Goal: Task Accomplishment & Management: Use online tool/utility

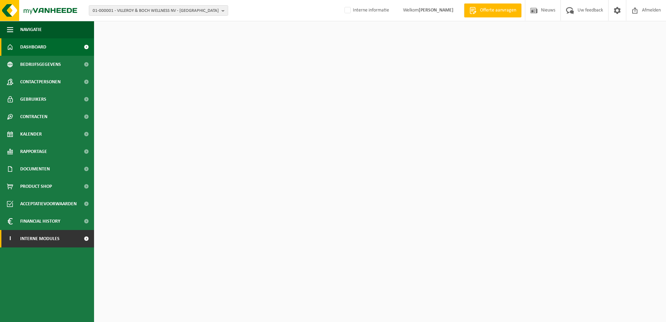
click at [41, 244] on span "Interne modules" at bounding box center [39, 238] width 39 height 17
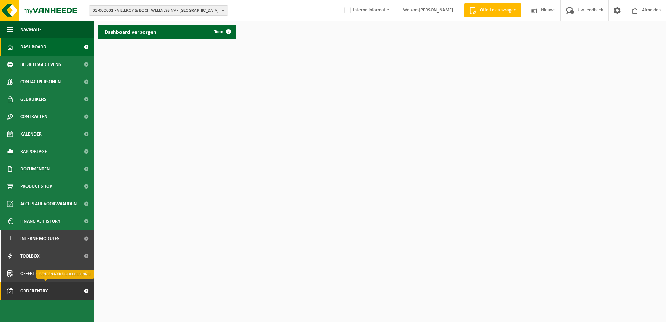
click at [34, 294] on span "Orderentry Goedkeuring" at bounding box center [49, 290] width 59 height 17
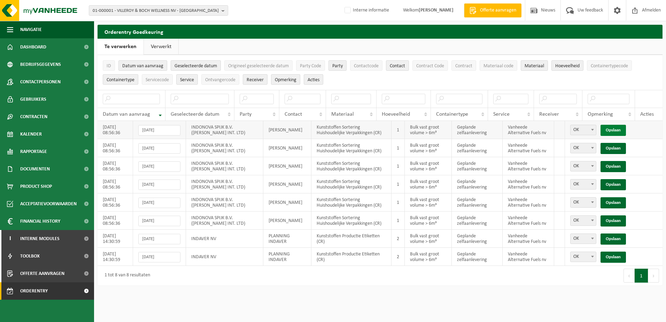
click at [619, 129] on link "Opslaan" at bounding box center [613, 130] width 25 height 11
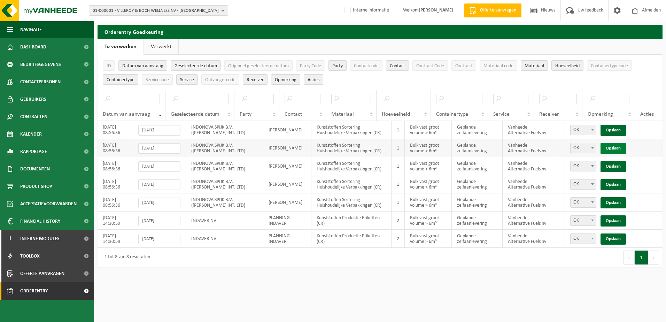
click at [618, 148] on link "Opslaan" at bounding box center [613, 148] width 25 height 11
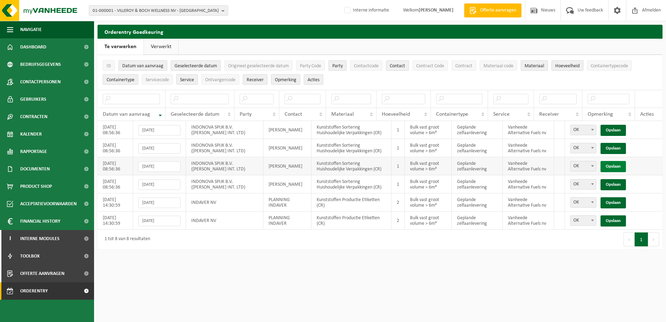
click at [618, 165] on link "Opslaan" at bounding box center [613, 166] width 25 height 11
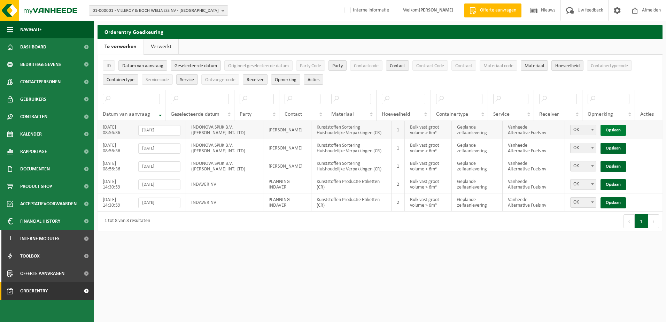
click at [614, 130] on link "Opslaan" at bounding box center [613, 130] width 25 height 11
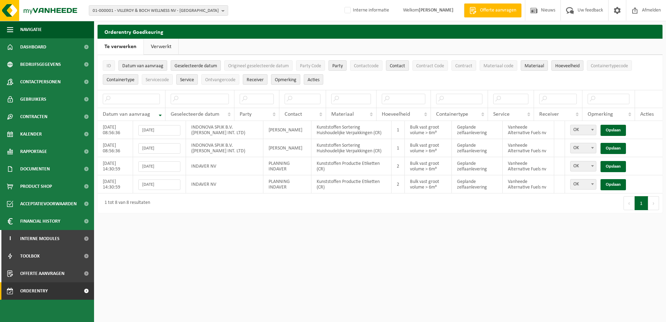
click at [614, 130] on link "Opslaan" at bounding box center [613, 130] width 25 height 11
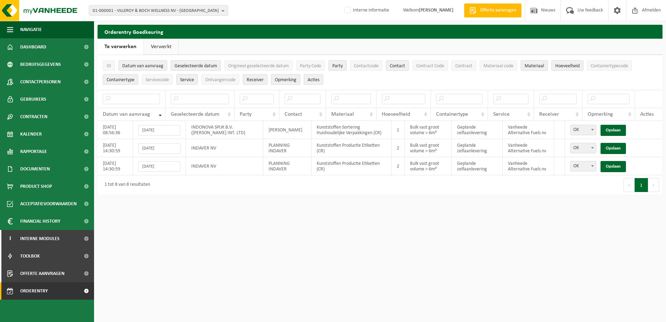
click at [614, 130] on link "Opslaan" at bounding box center [613, 130] width 25 height 11
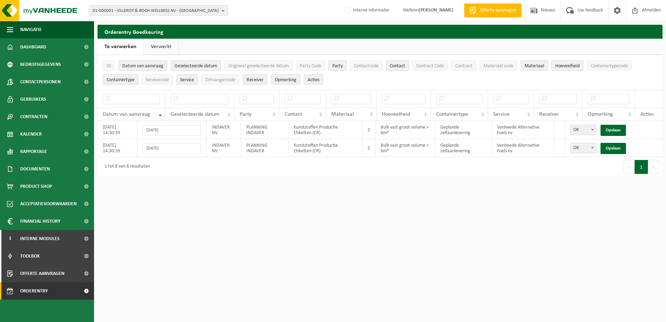
click at [157, 45] on link "Verwerkt" at bounding box center [161, 47] width 34 height 16
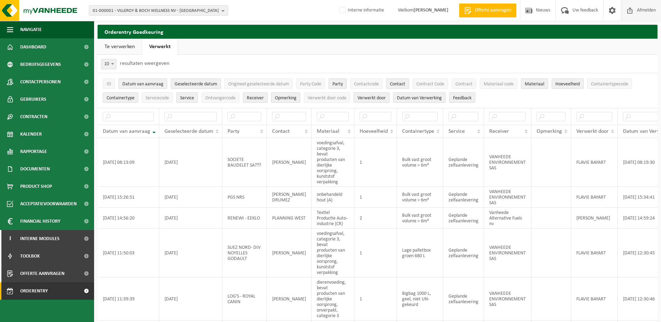
click at [646, 10] on span "Afmelden" at bounding box center [646, 10] width 22 height 21
